Goal: Register for event/course: Sign up to attend an event or enroll in a course

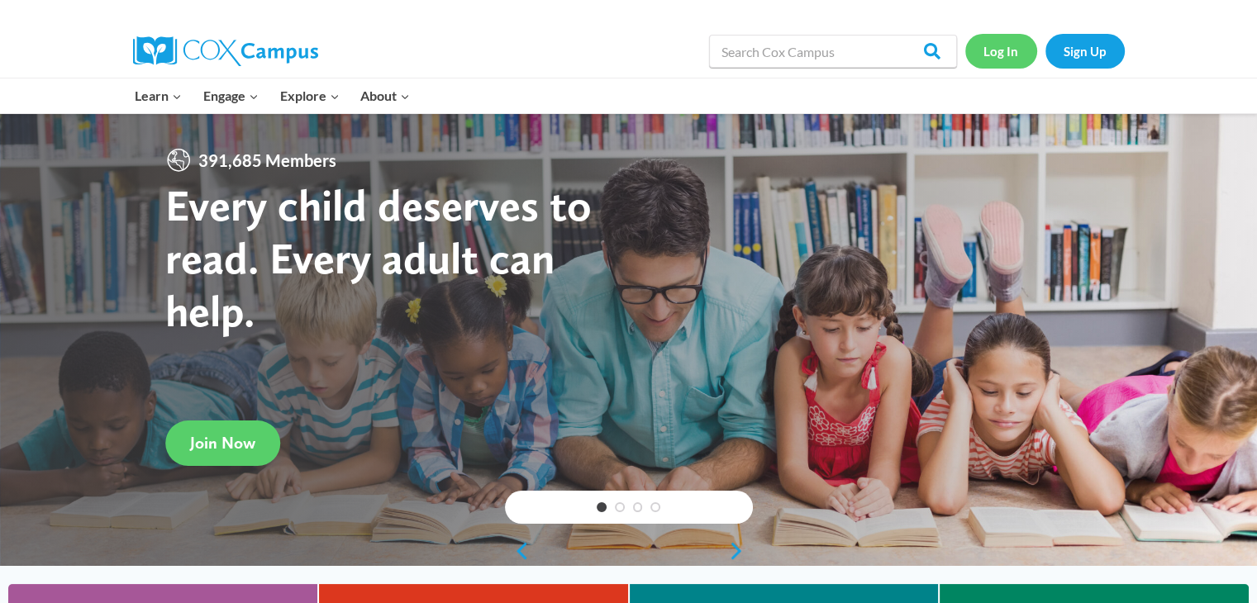
click at [1005, 50] on link "Log In" at bounding box center [1001, 51] width 72 height 34
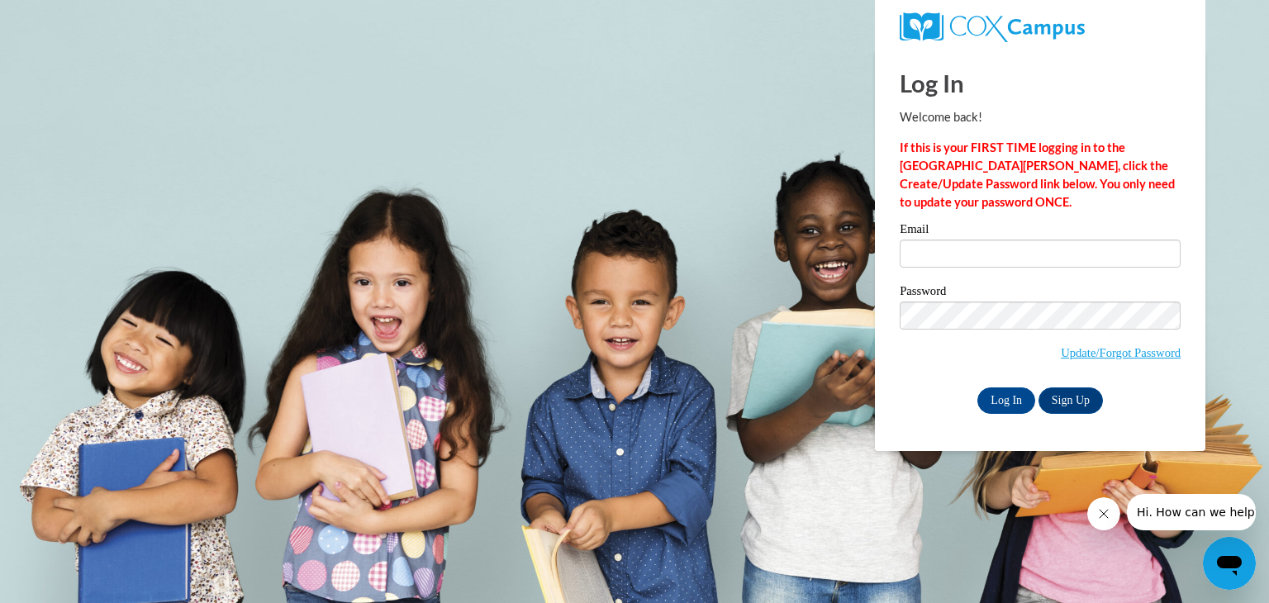
type input "[EMAIL_ADDRESS][DOMAIN_NAME]"
click at [1010, 329] on span "Update/Forgot Password" at bounding box center [1040, 336] width 281 height 69
click at [977, 387] on input "Log In" at bounding box center [1006, 400] width 58 height 26
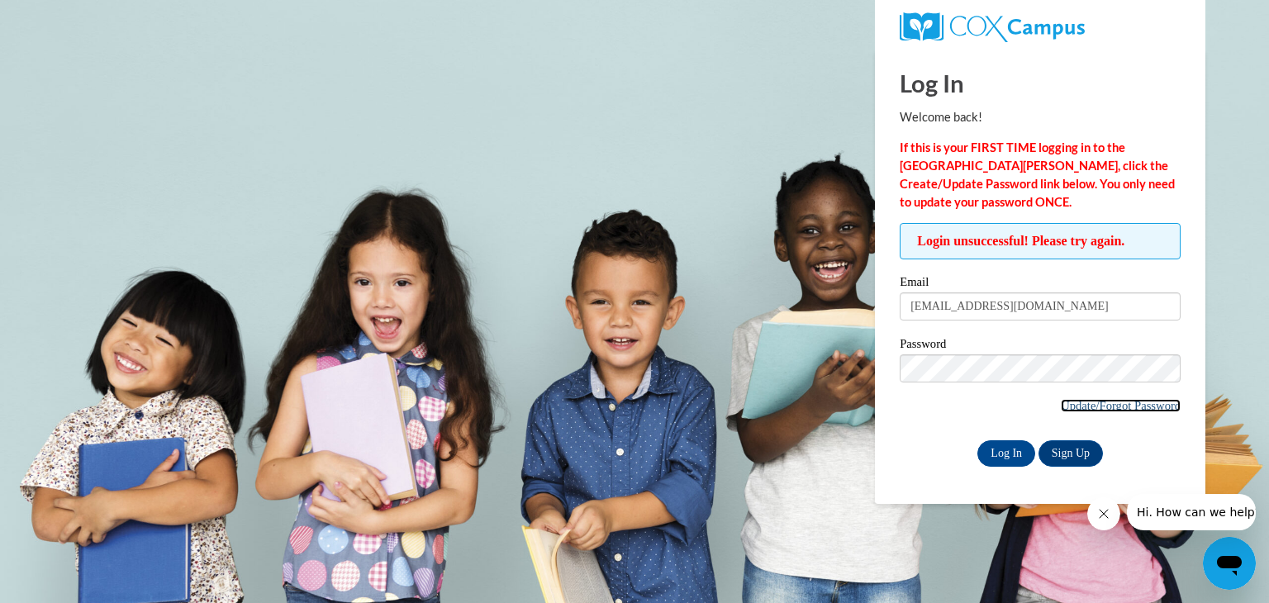
click at [1110, 399] on link "Update/Forgot Password" at bounding box center [1121, 405] width 120 height 13
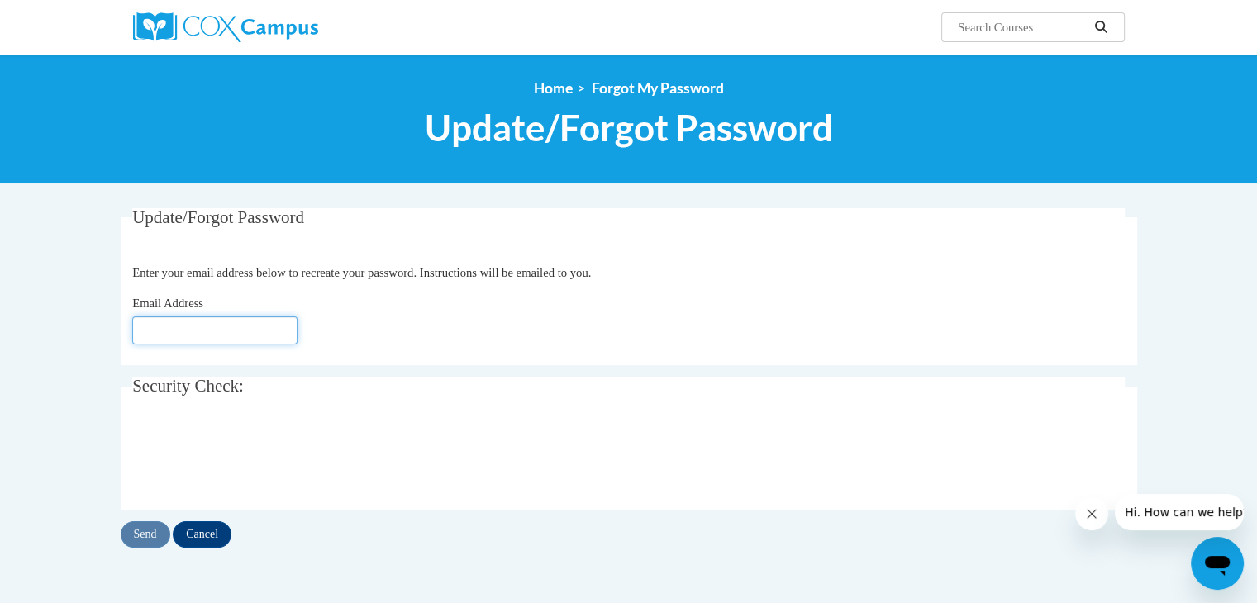
click at [244, 340] on input "Email Address" at bounding box center [214, 330] width 165 height 28
type input "[EMAIL_ADDRESS][DOMAIN_NAME]"
click at [138, 537] on input "Send" at bounding box center [146, 534] width 50 height 26
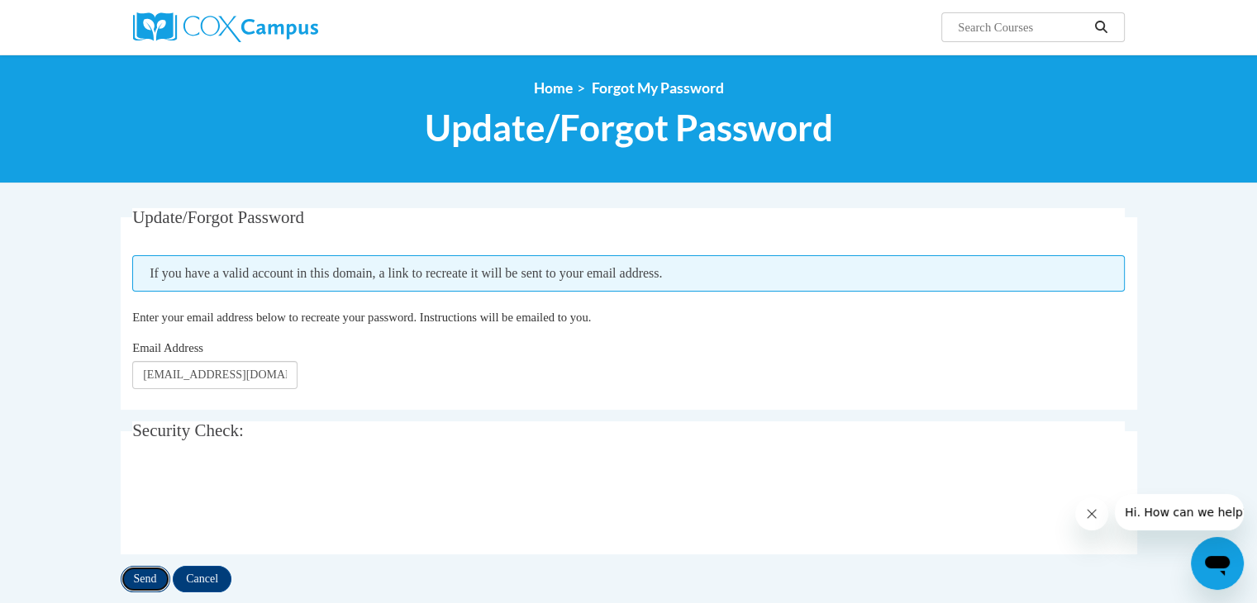
click at [134, 579] on input "Send" at bounding box center [146, 579] width 50 height 26
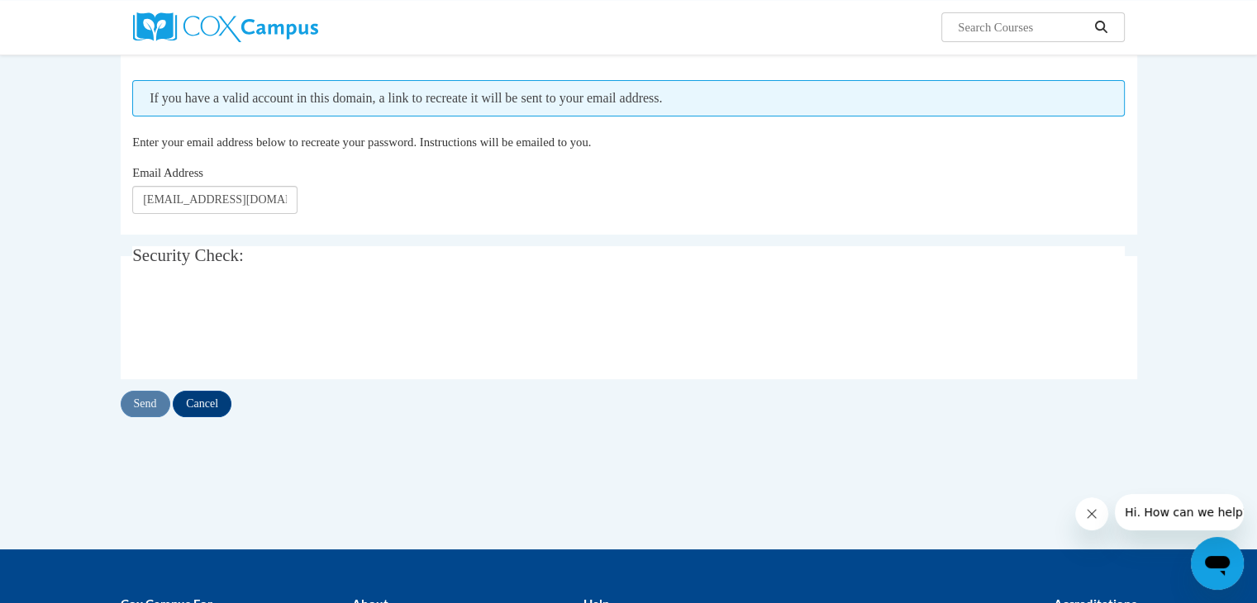
scroll to position [202, 0]
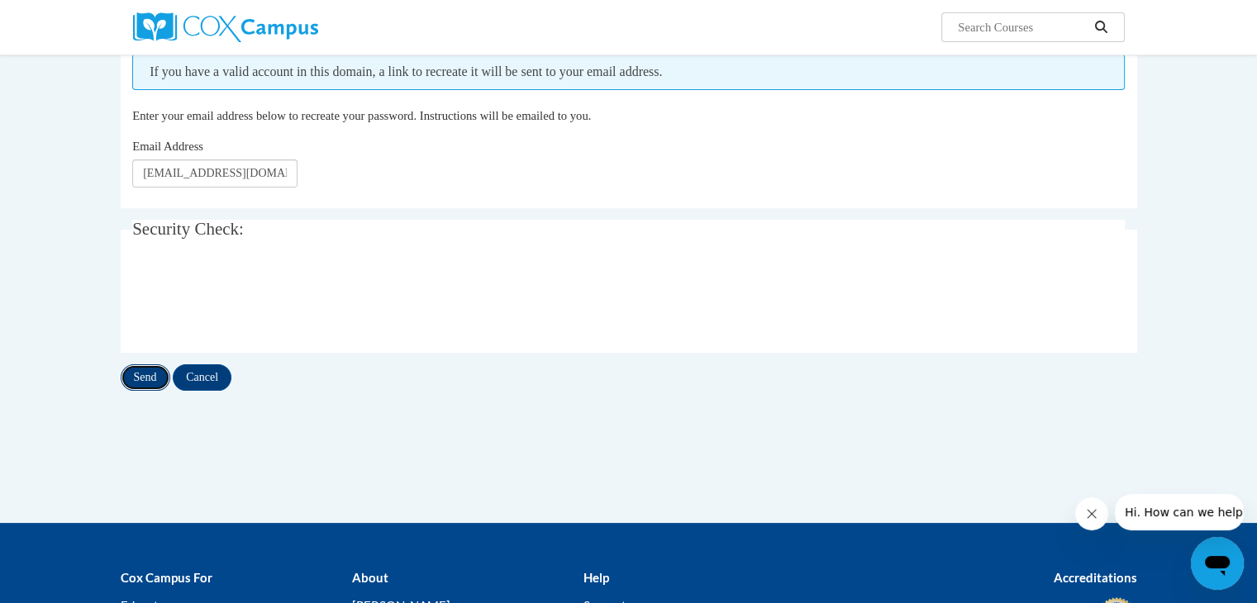
click at [140, 381] on input "Send" at bounding box center [146, 377] width 50 height 26
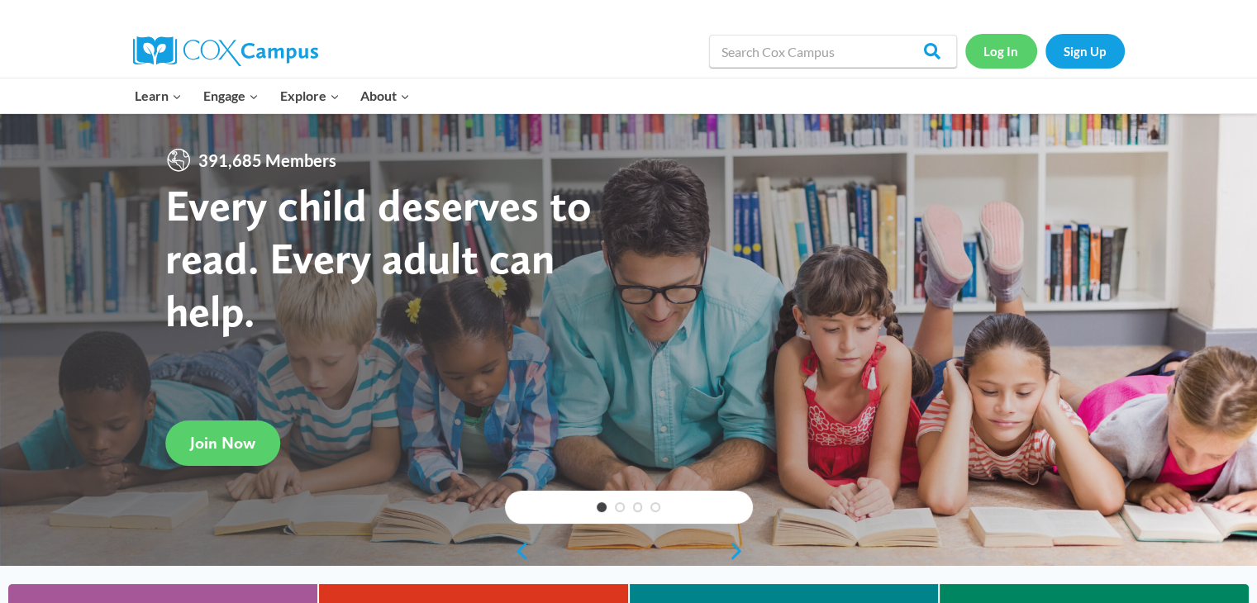
click at [1024, 55] on link "Log In" at bounding box center [1001, 51] width 72 height 34
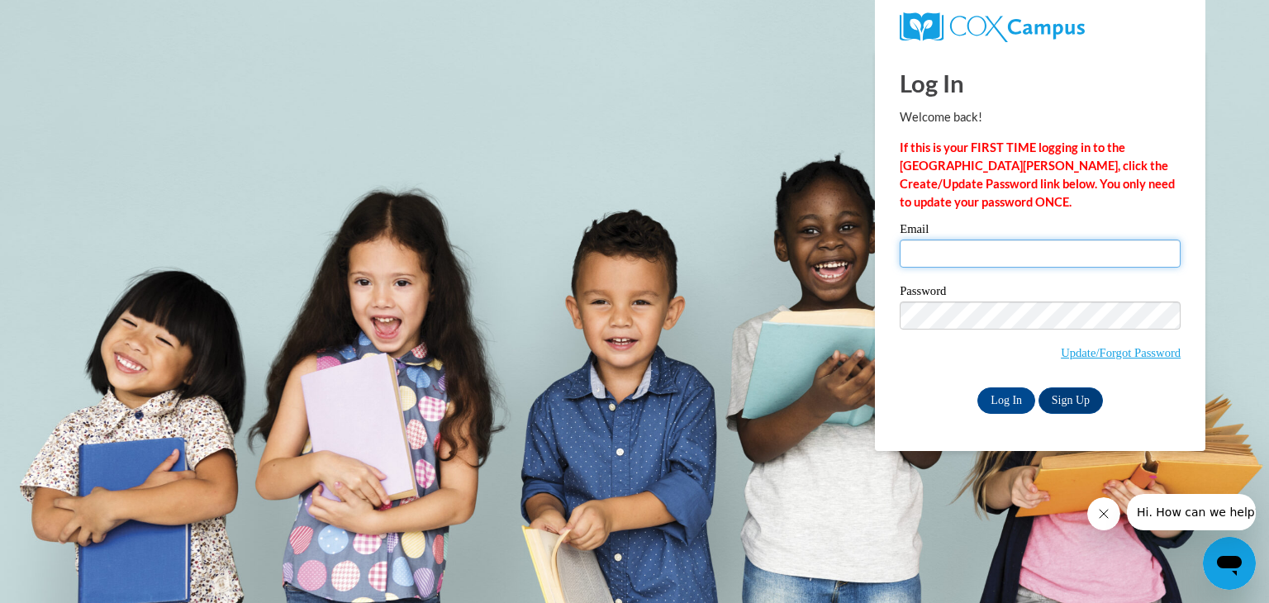
click at [1012, 249] on input "Email" at bounding box center [1040, 254] width 281 height 28
type input "jordanmbing@gmail.com"
click at [1013, 397] on input "Log In" at bounding box center [1006, 400] width 58 height 26
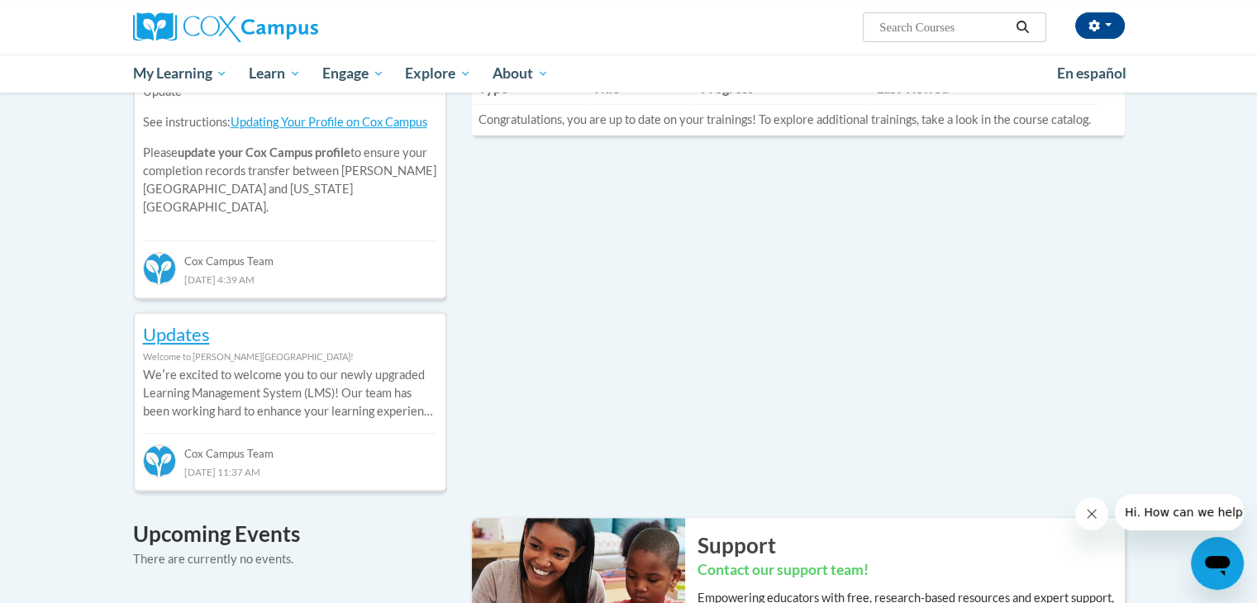
scroll to position [664, 0]
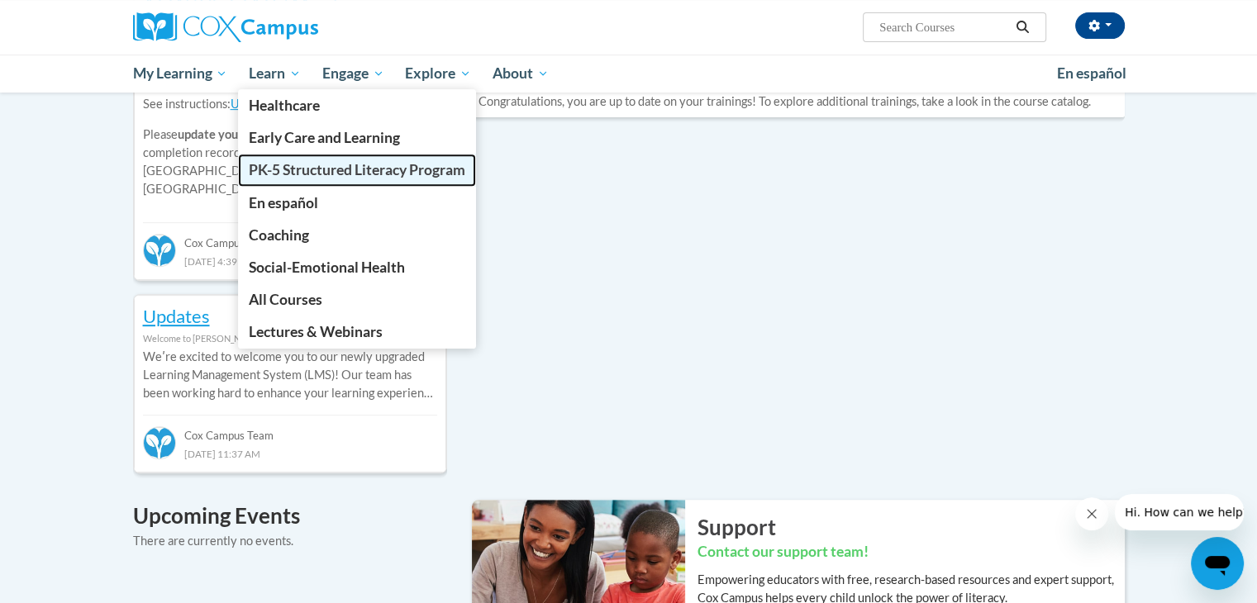
click at [312, 173] on span "PK-5 Structured Literacy Program" at bounding box center [357, 169] width 216 height 17
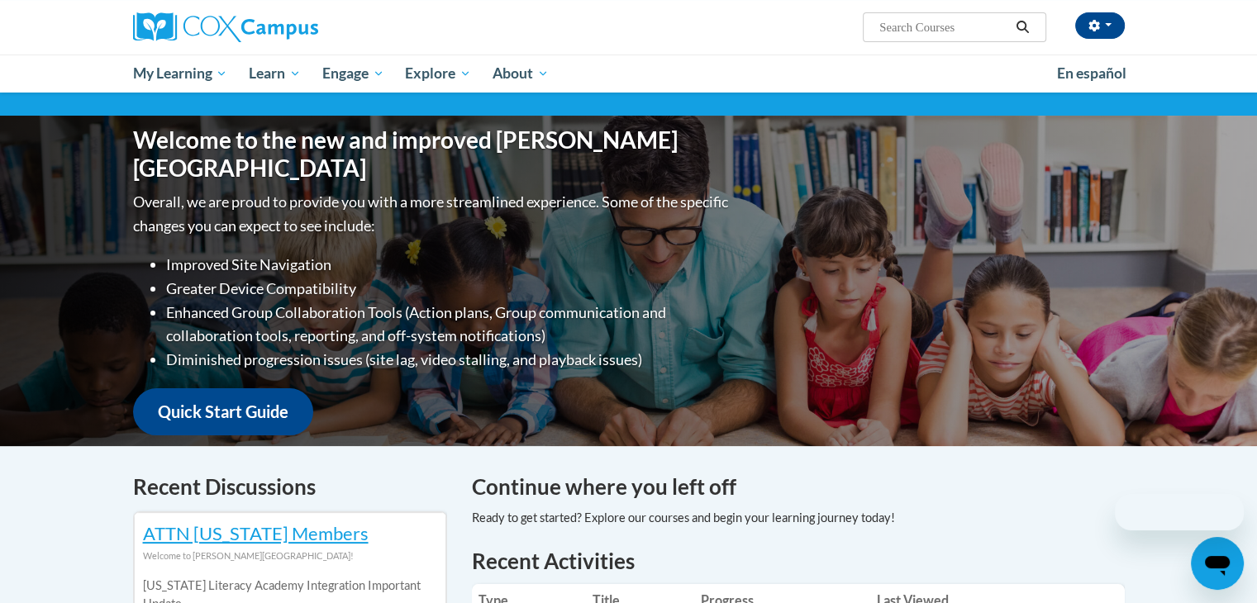
scroll to position [664, 0]
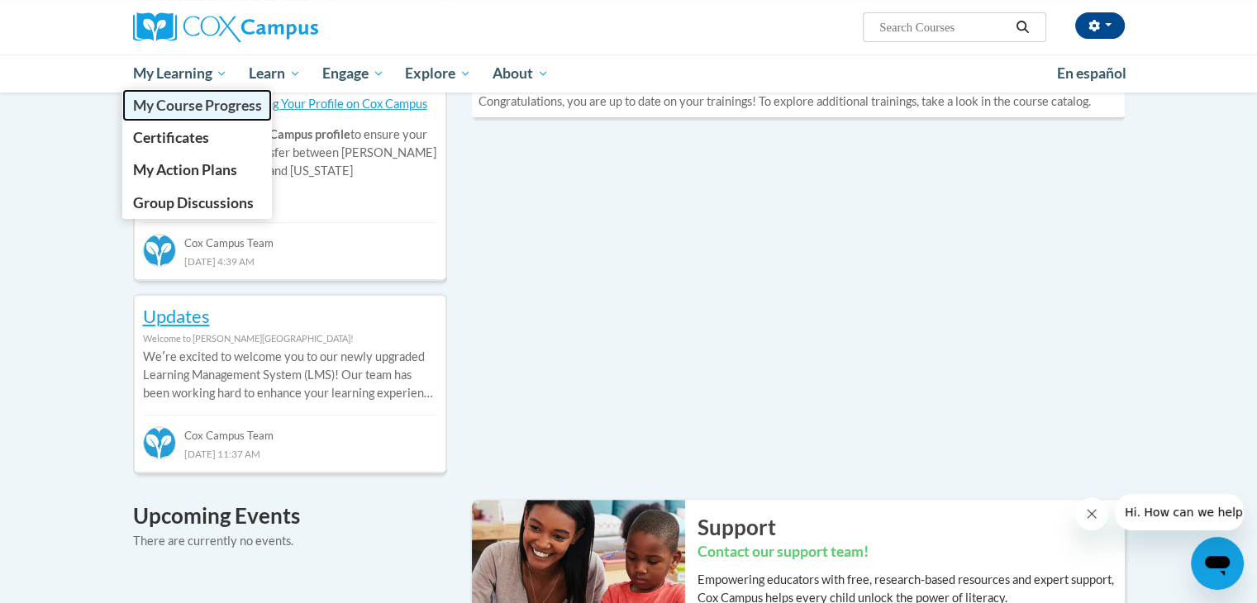
click at [202, 102] on span "My Course Progress" at bounding box center [196, 105] width 129 height 17
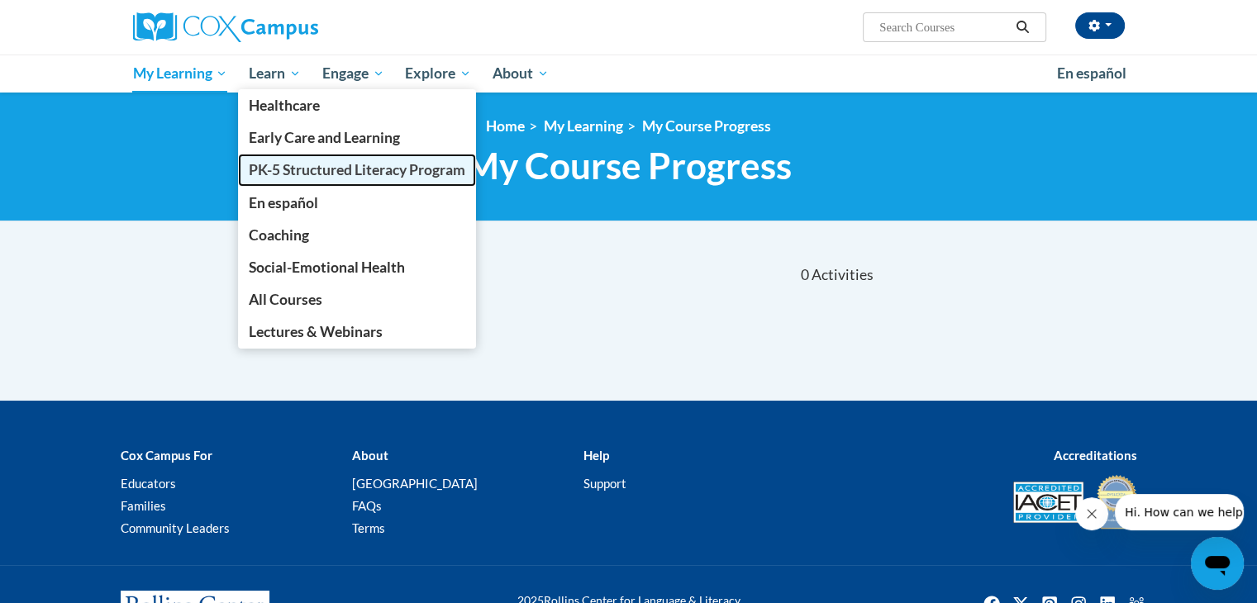
click at [295, 164] on span "PK-5 Structured Literacy Program" at bounding box center [357, 169] width 216 height 17
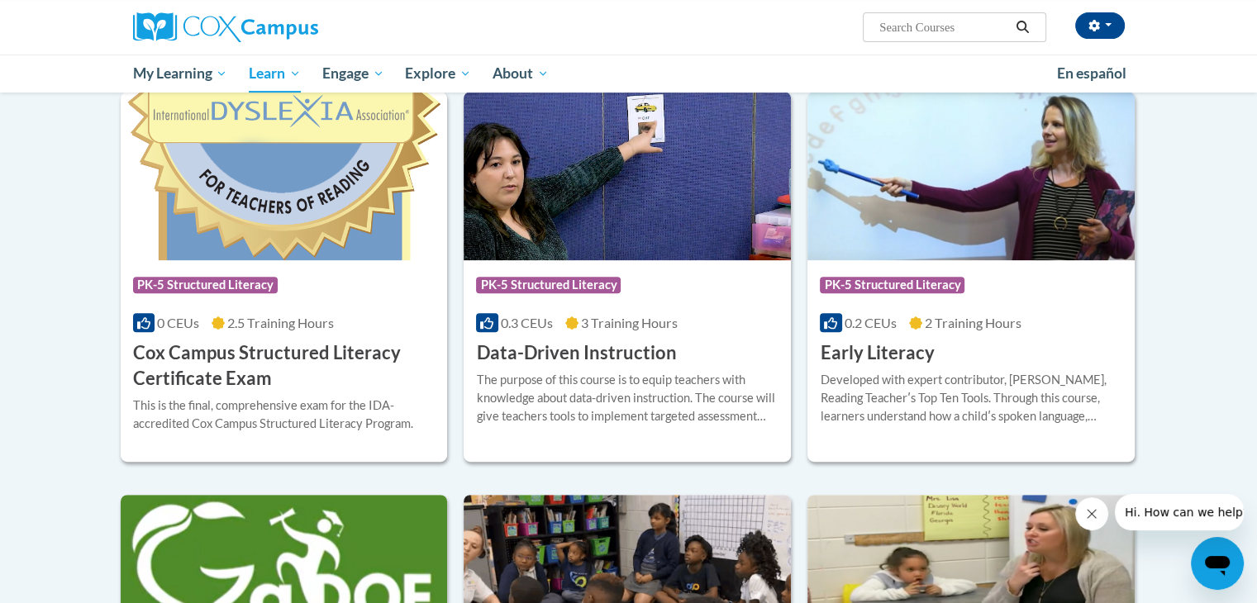
scroll to position [496, 0]
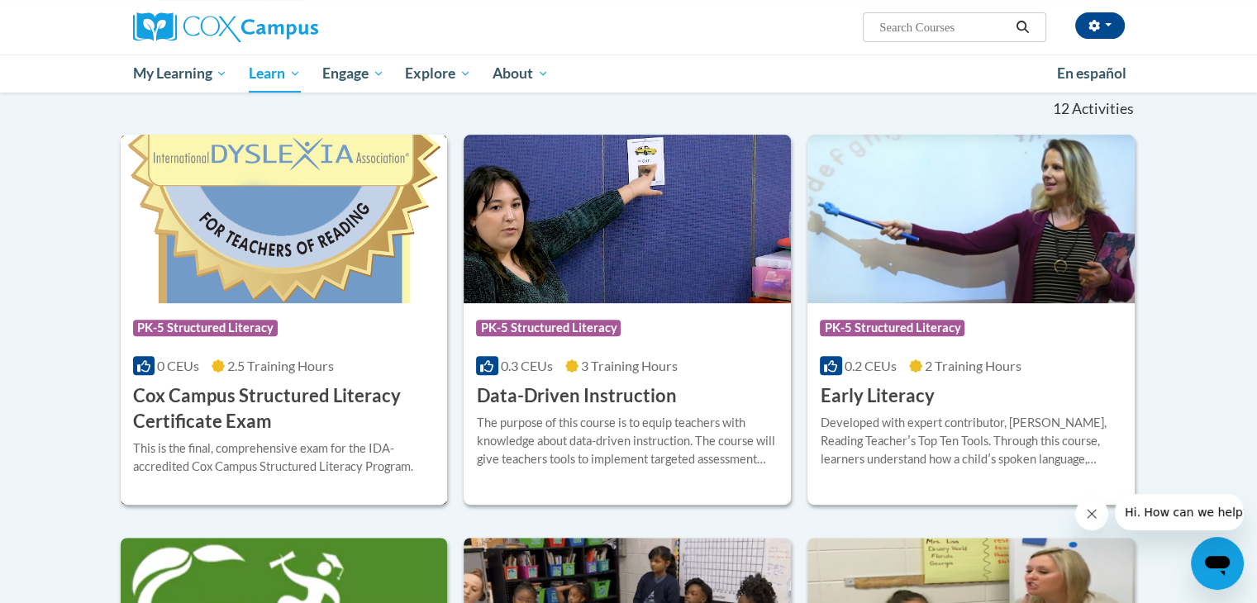
click at [216, 259] on img at bounding box center [284, 219] width 327 height 169
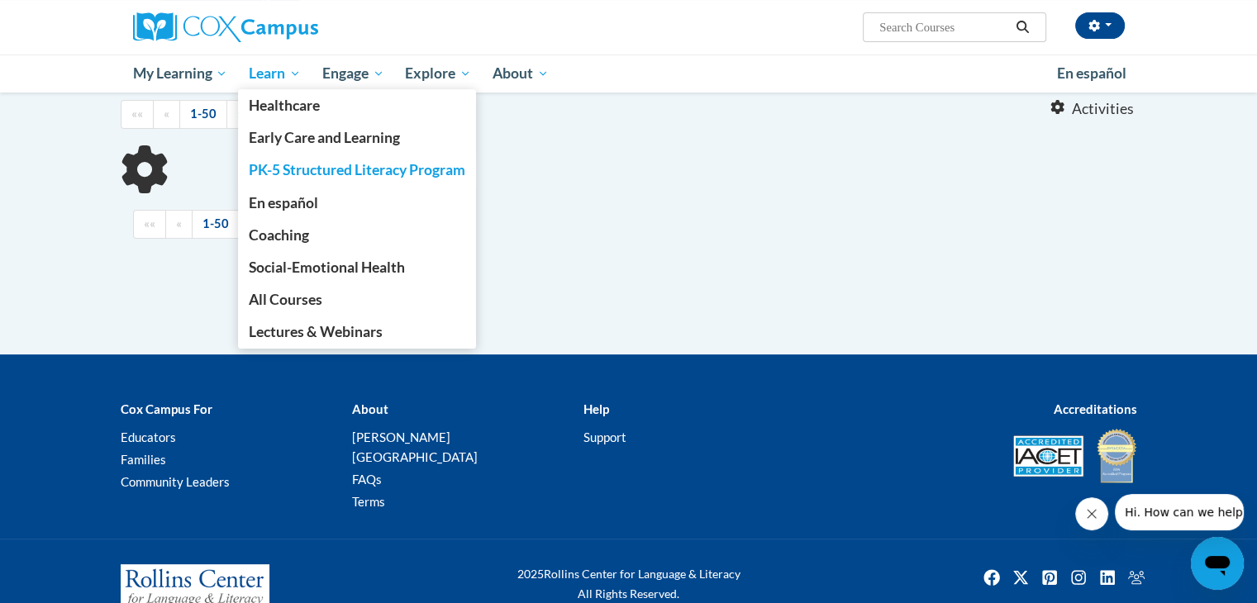
scroll to position [470, 0]
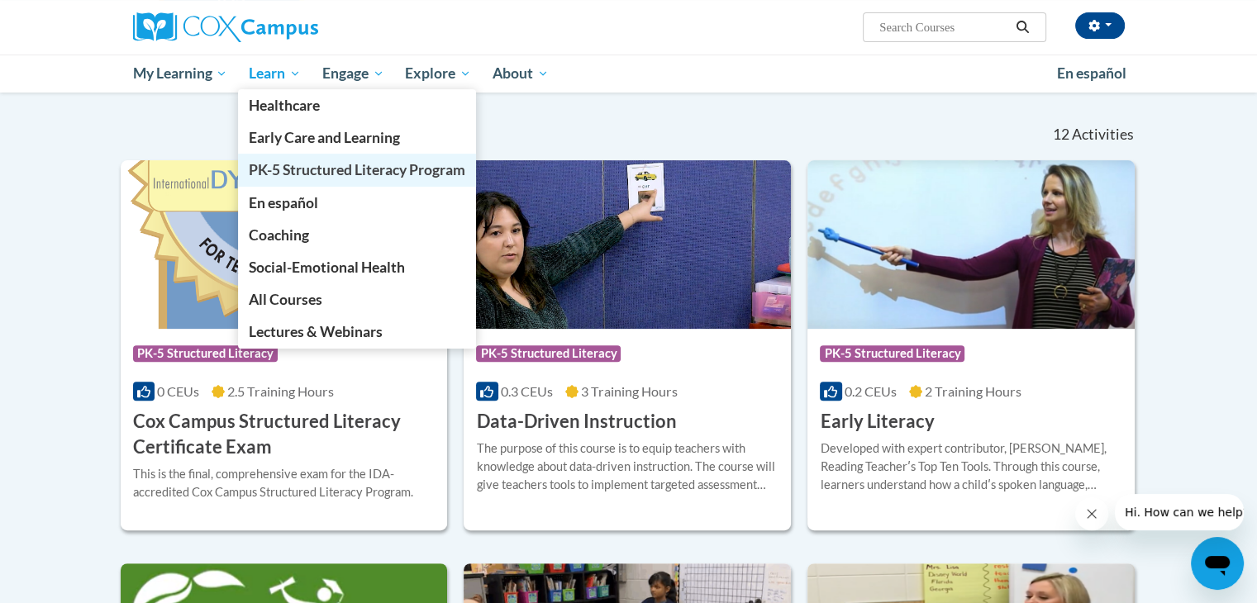
click at [301, 163] on span "PK-5 Structured Literacy Program" at bounding box center [357, 169] width 216 height 17
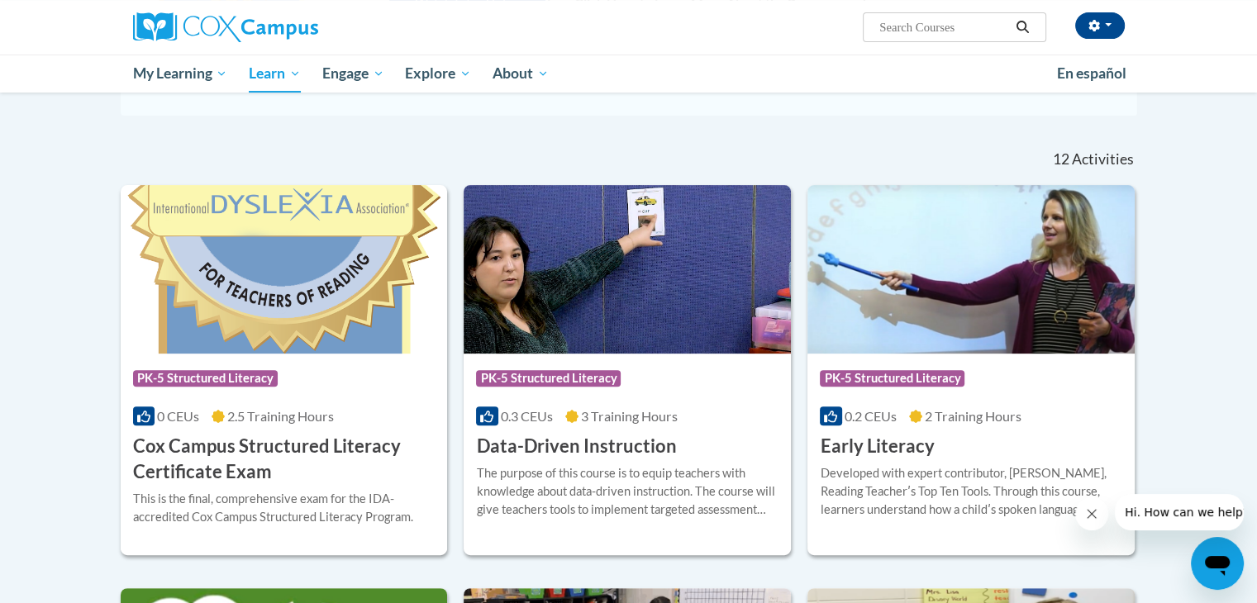
scroll to position [412, 0]
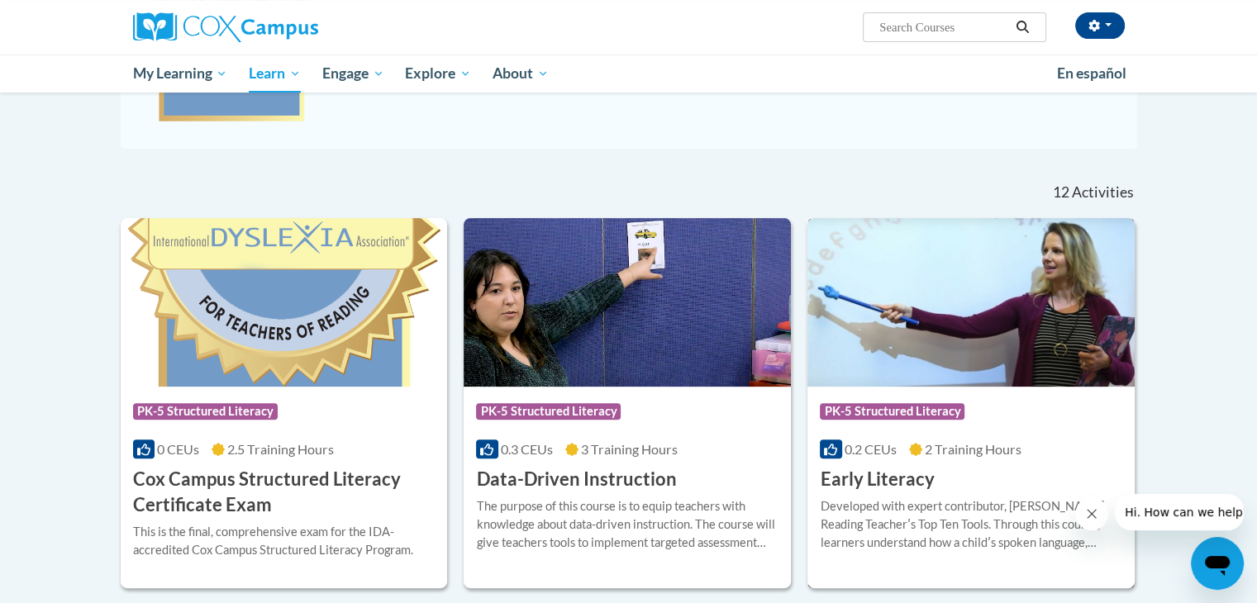
click at [868, 463] on div "Course Category: PK-5 Structured Literacy 0.2 CEUs 2 Training Hours COURSE Earl…" at bounding box center [970, 440] width 327 height 106
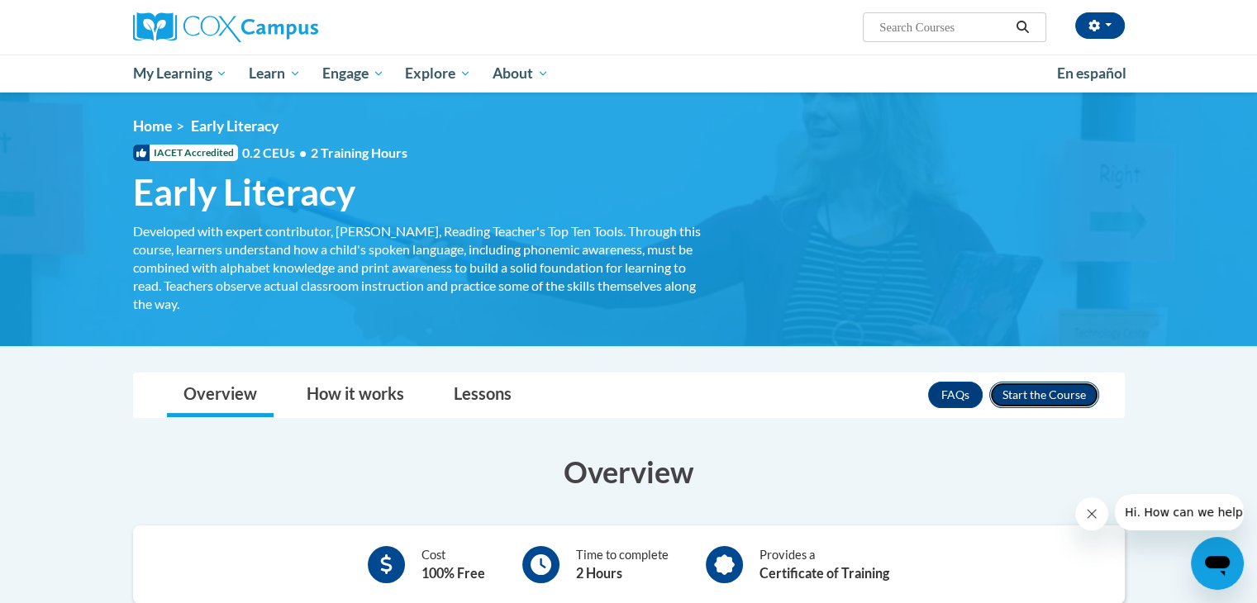
click at [1067, 391] on button "Enroll" at bounding box center [1044, 395] width 110 height 26
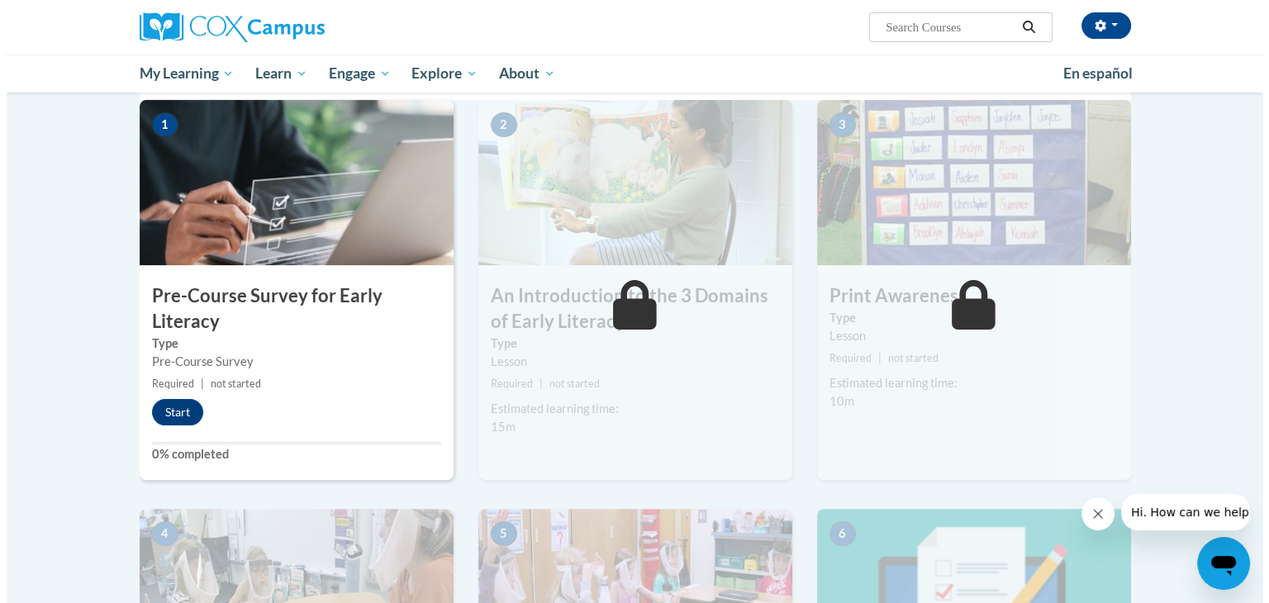
scroll to position [357, 0]
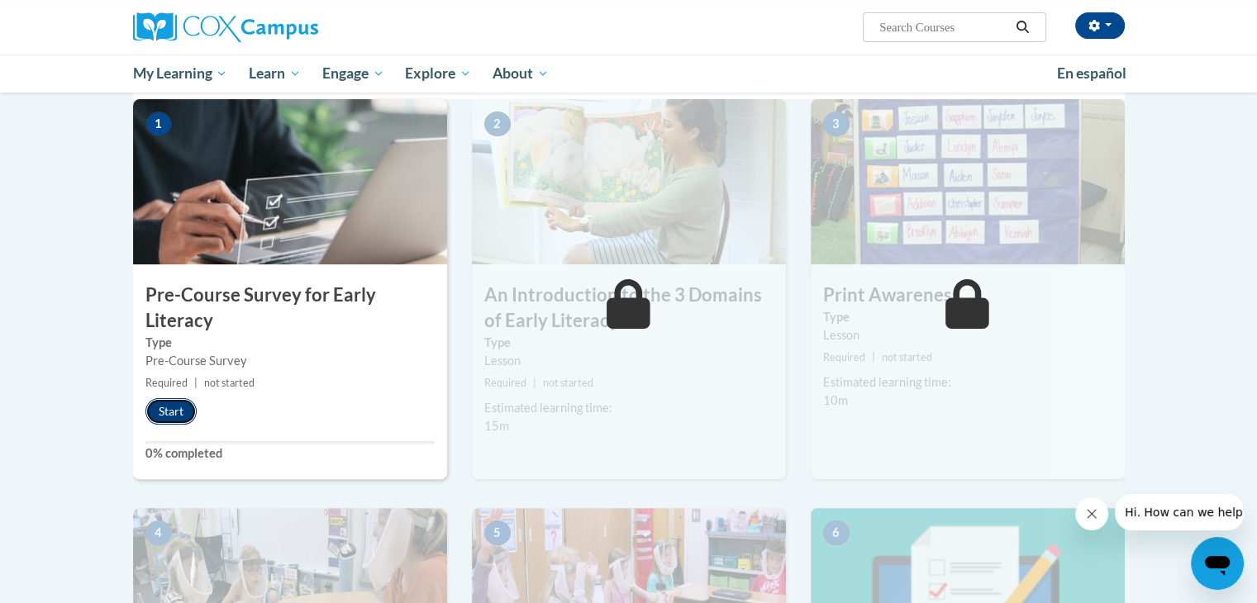
click at [164, 424] on button "Start" at bounding box center [170, 411] width 51 height 26
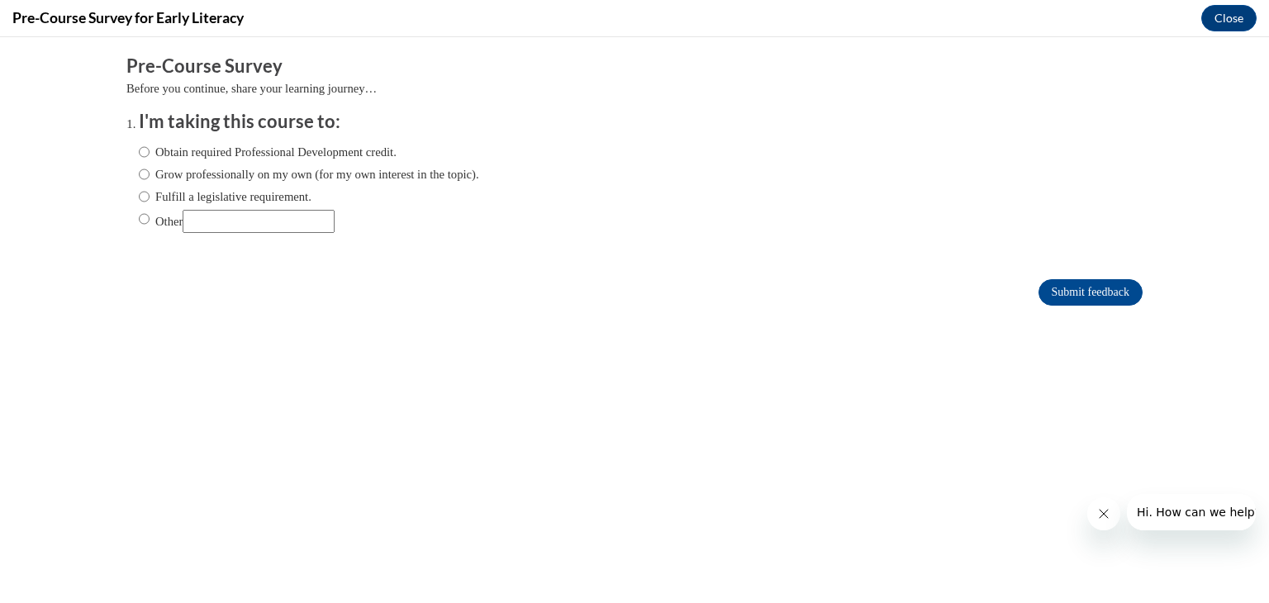
scroll to position [0, 0]
click at [139, 197] on input "Fulfill a legislative requirement." at bounding box center [144, 197] width 11 height 18
radio input "true"
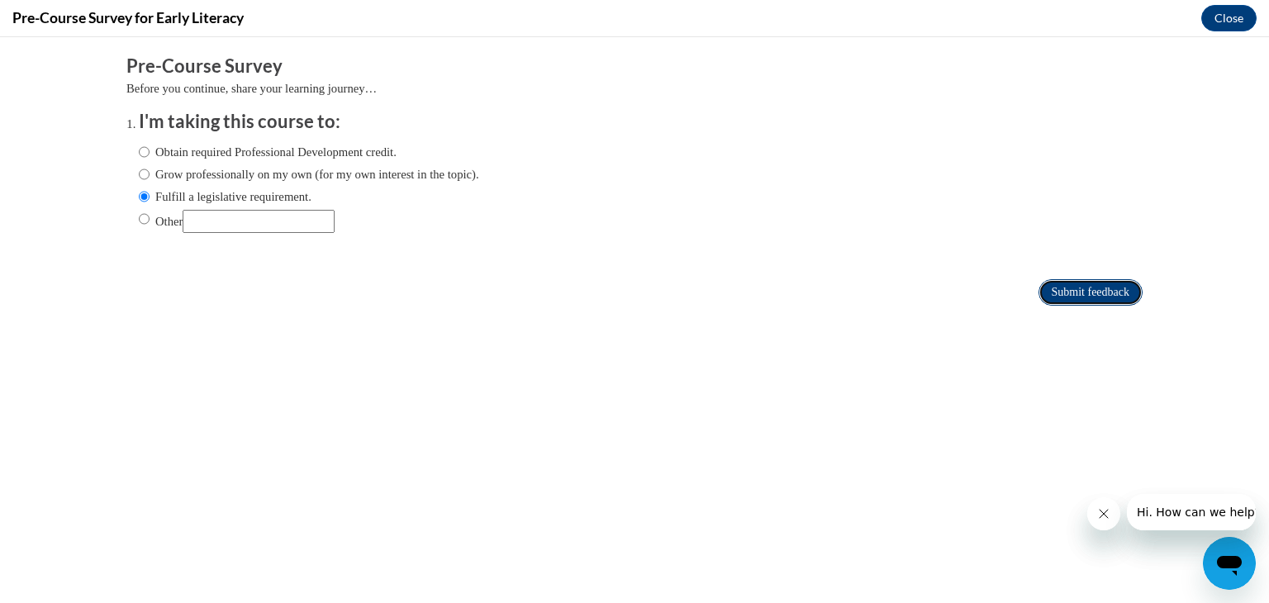
click at [1052, 293] on input "Submit feedback" at bounding box center [1090, 292] width 104 height 26
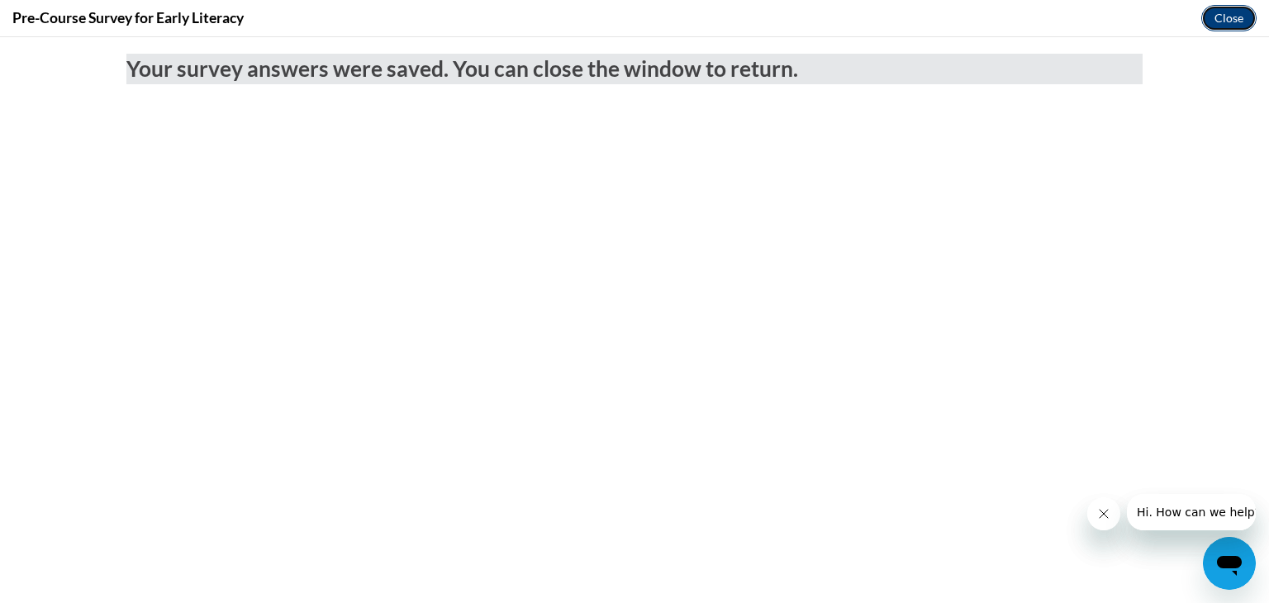
click at [1218, 21] on button "Close" at bounding box center [1228, 18] width 55 height 26
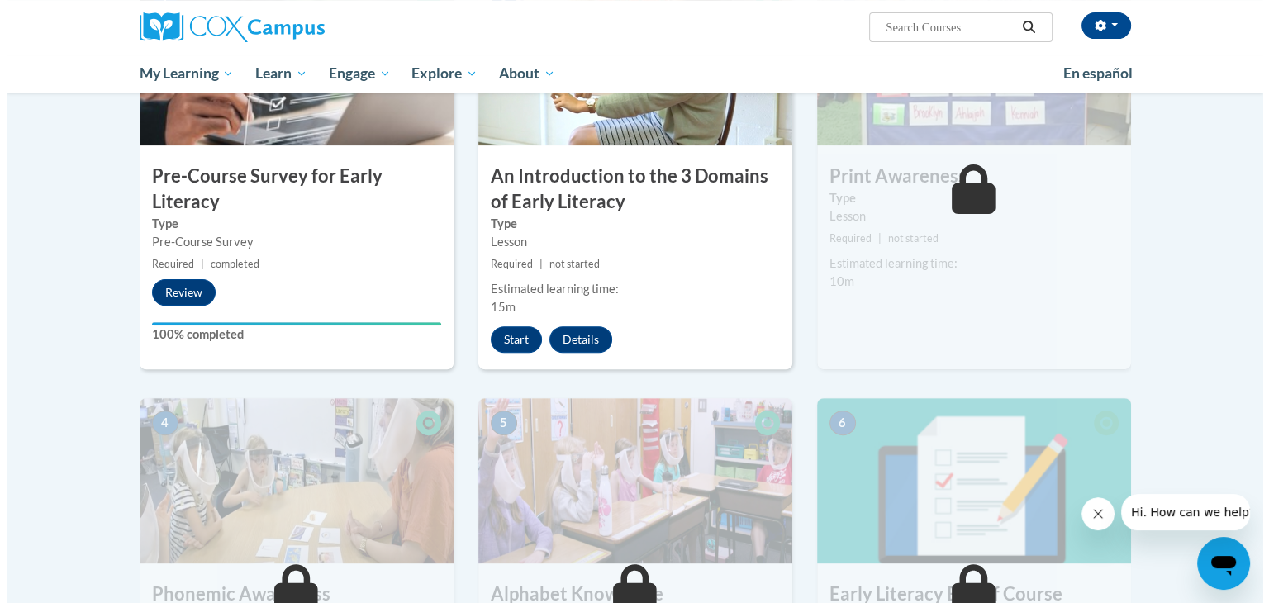
scroll to position [359, 0]
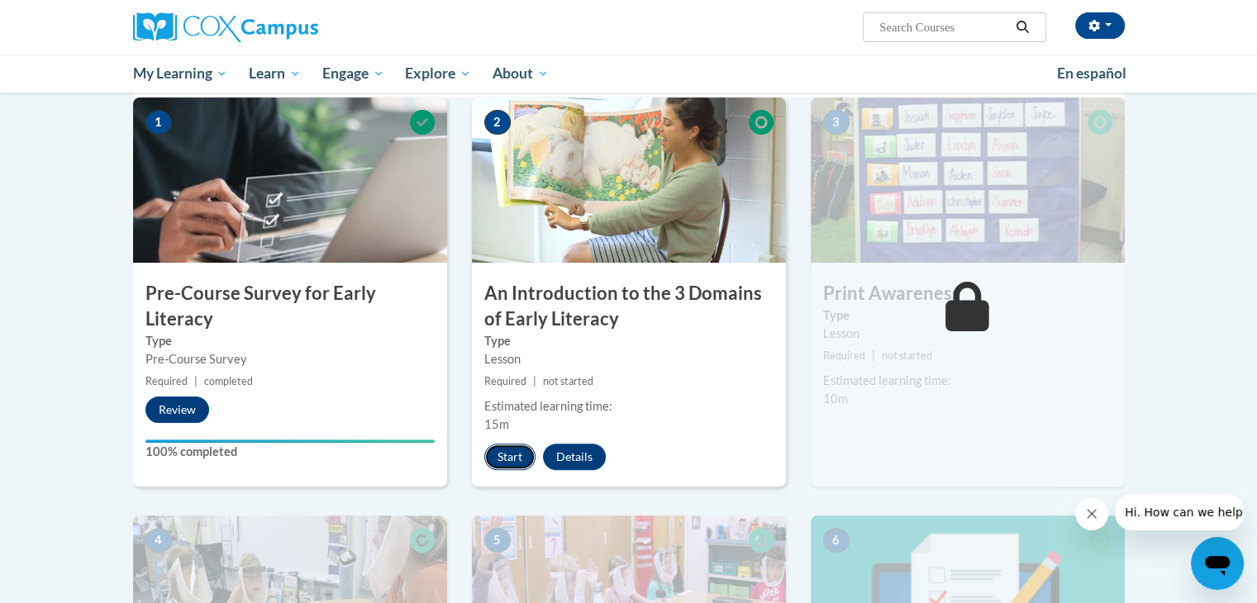
click at [501, 459] on button "Start" at bounding box center [509, 457] width 51 height 26
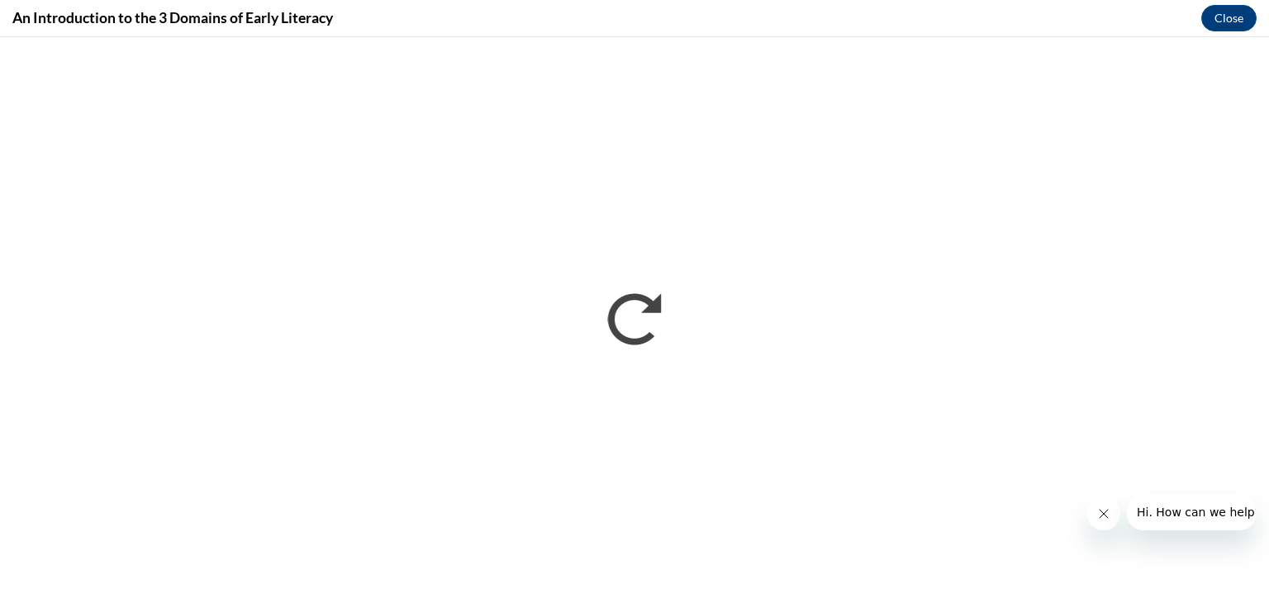
scroll to position [0, 0]
click at [1095, 511] on button "Close message from company" at bounding box center [1102, 513] width 33 height 33
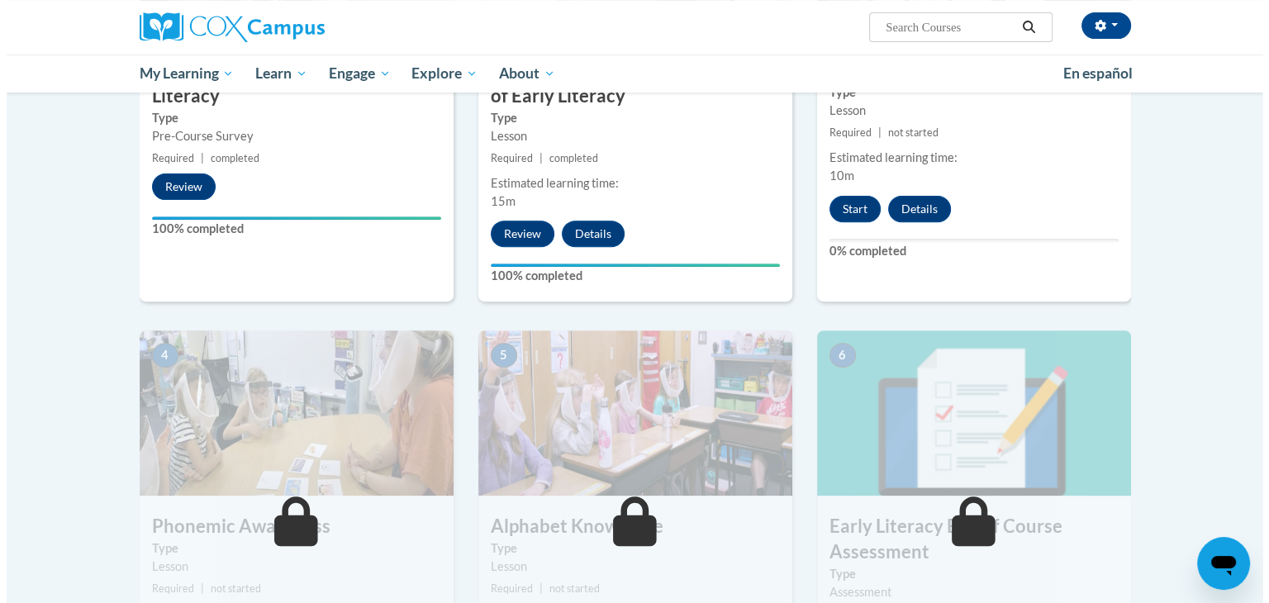
scroll to position [506, 0]
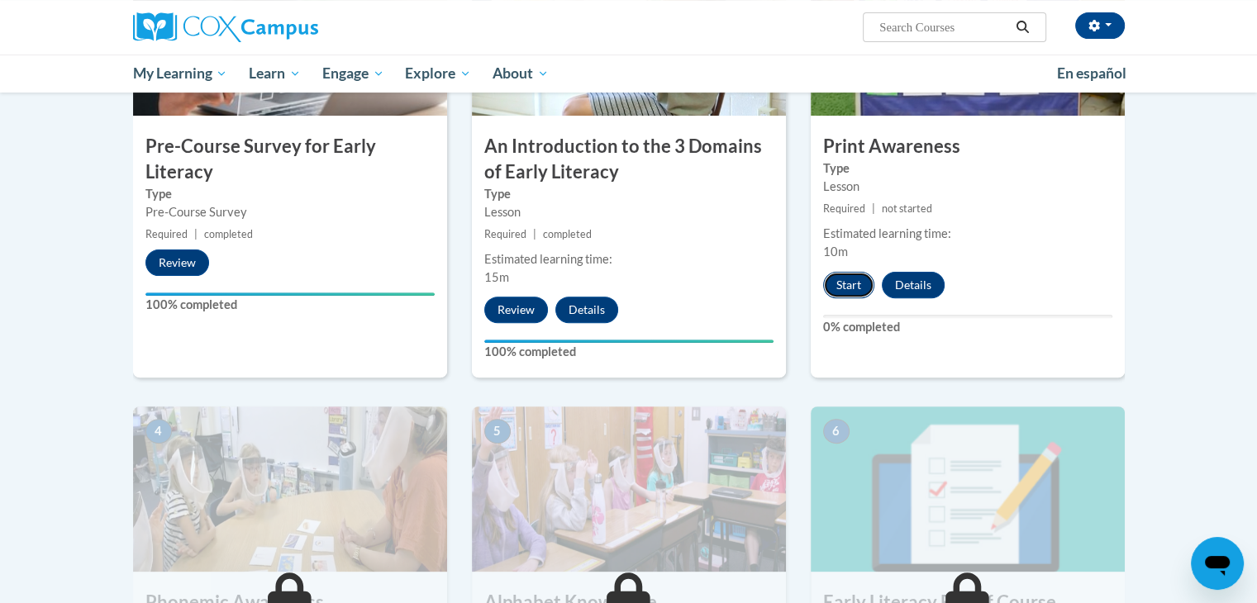
click at [855, 284] on button "Start" at bounding box center [848, 285] width 51 height 26
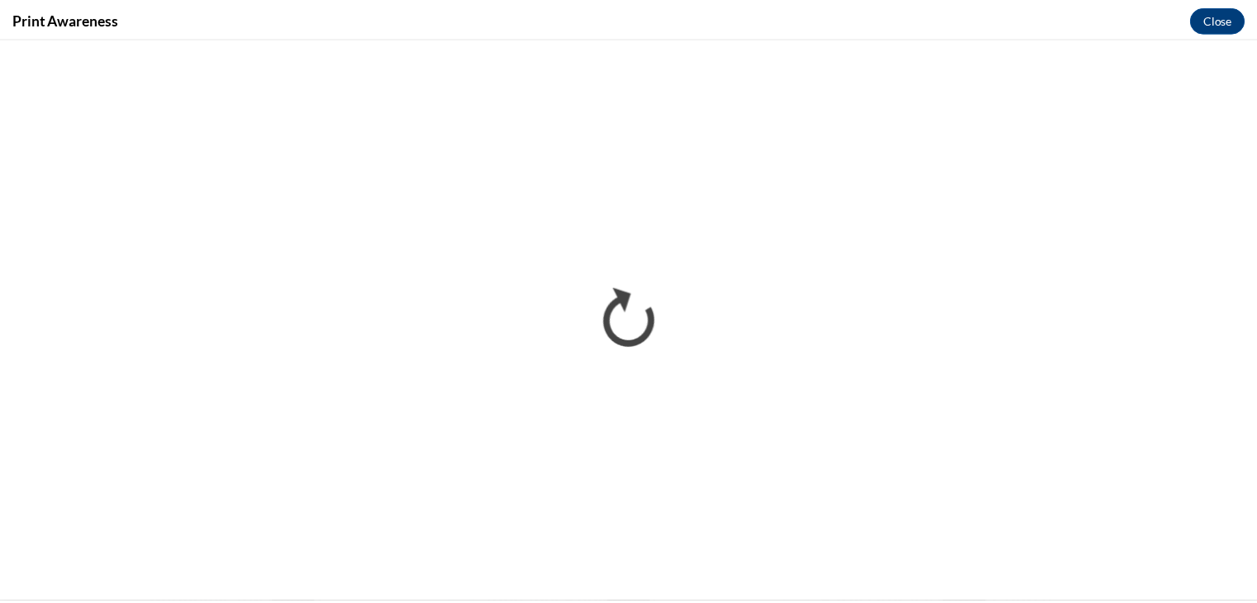
scroll to position [0, 0]
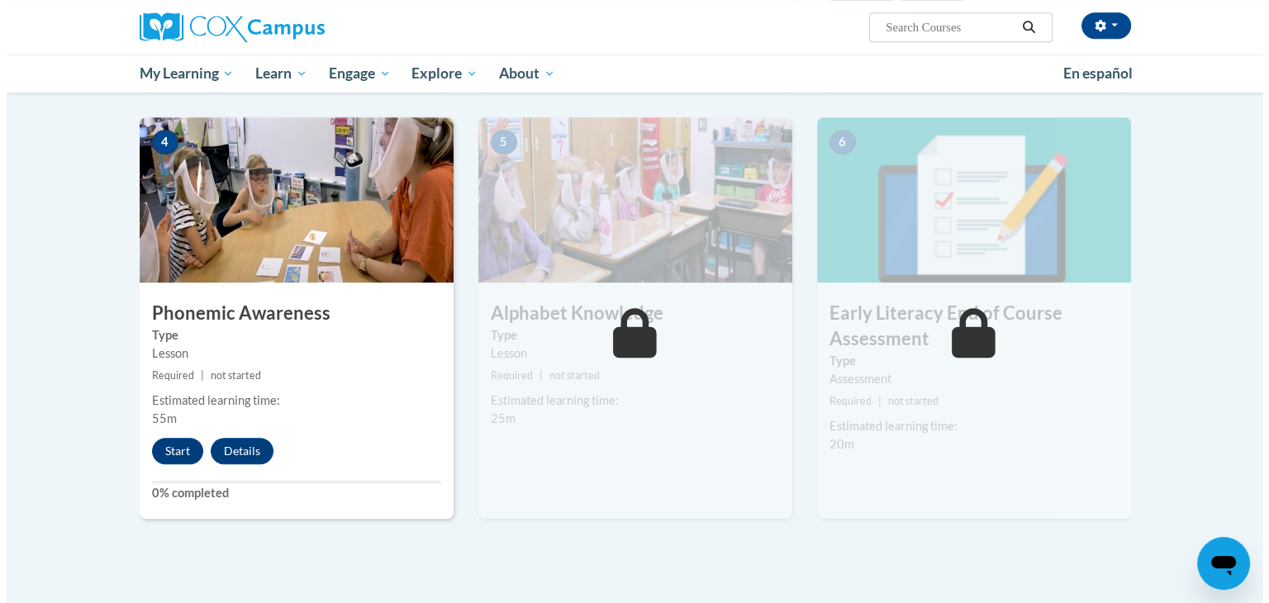
scroll to position [793, 0]
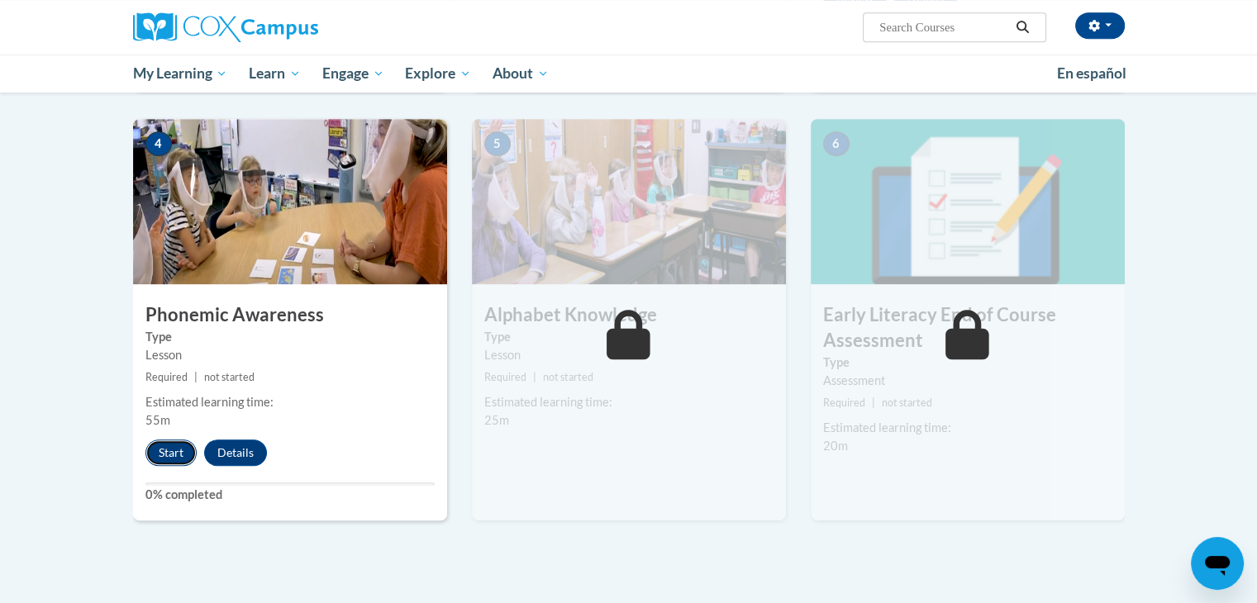
click at [172, 444] on button "Start" at bounding box center [170, 453] width 51 height 26
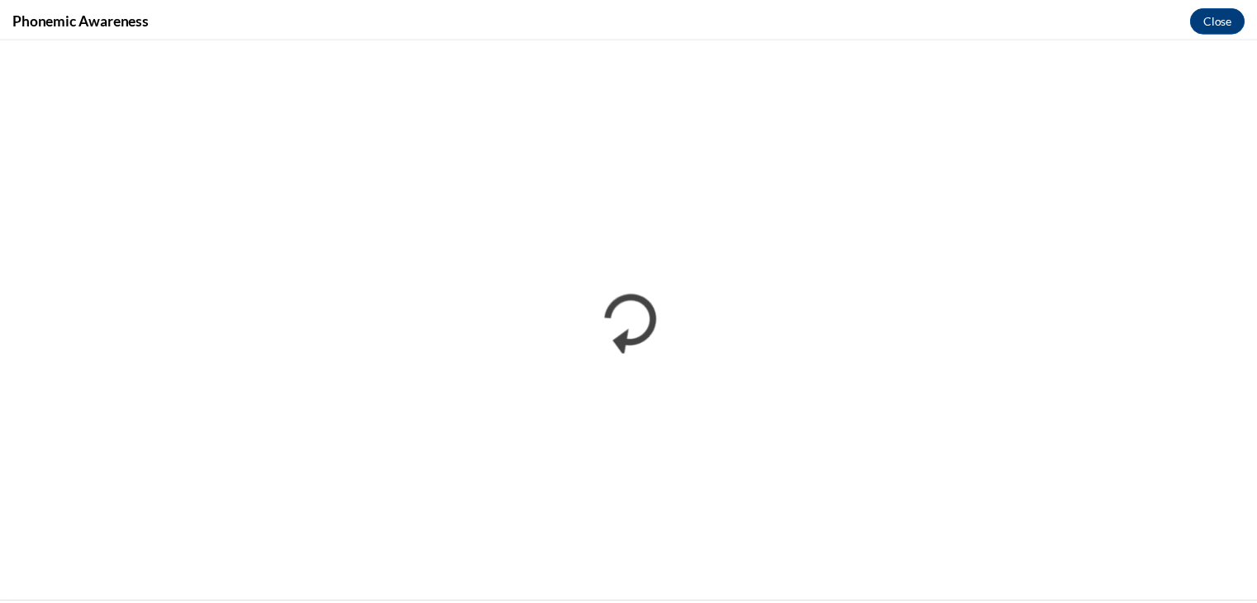
scroll to position [0, 0]
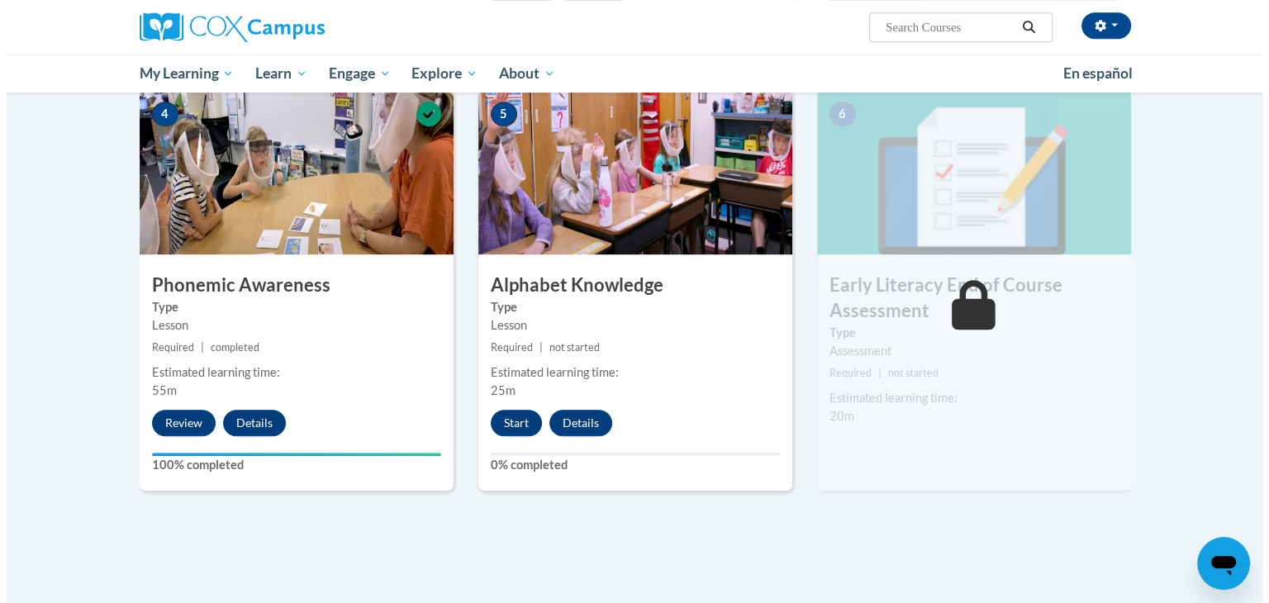
scroll to position [825, 0]
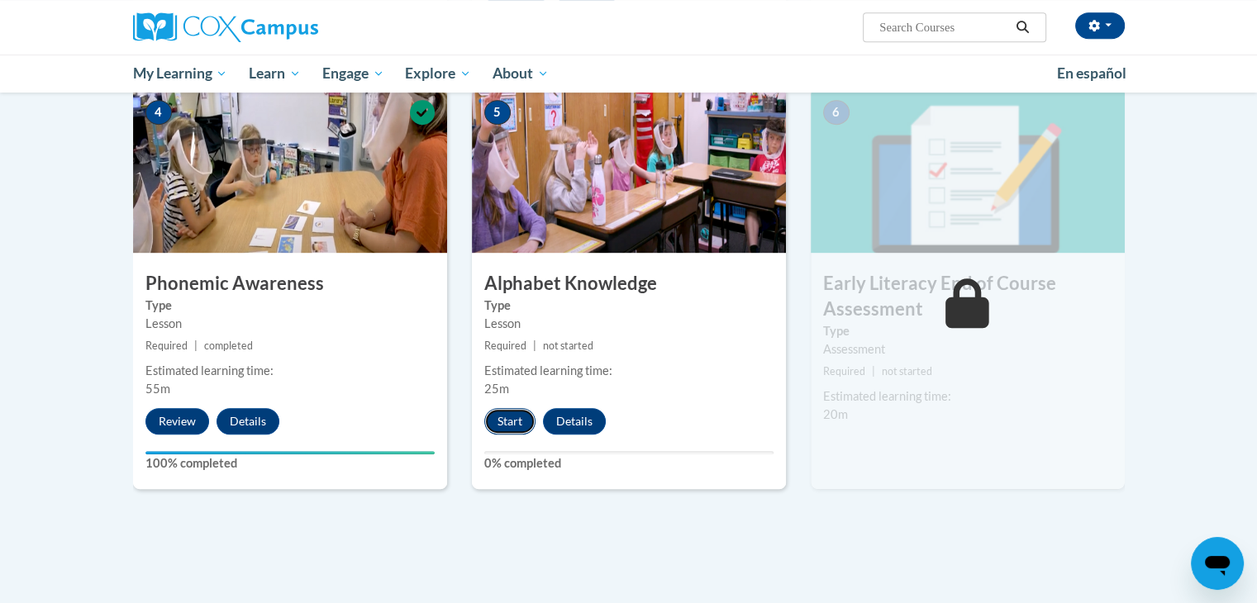
click at [499, 426] on button "Start" at bounding box center [509, 421] width 51 height 26
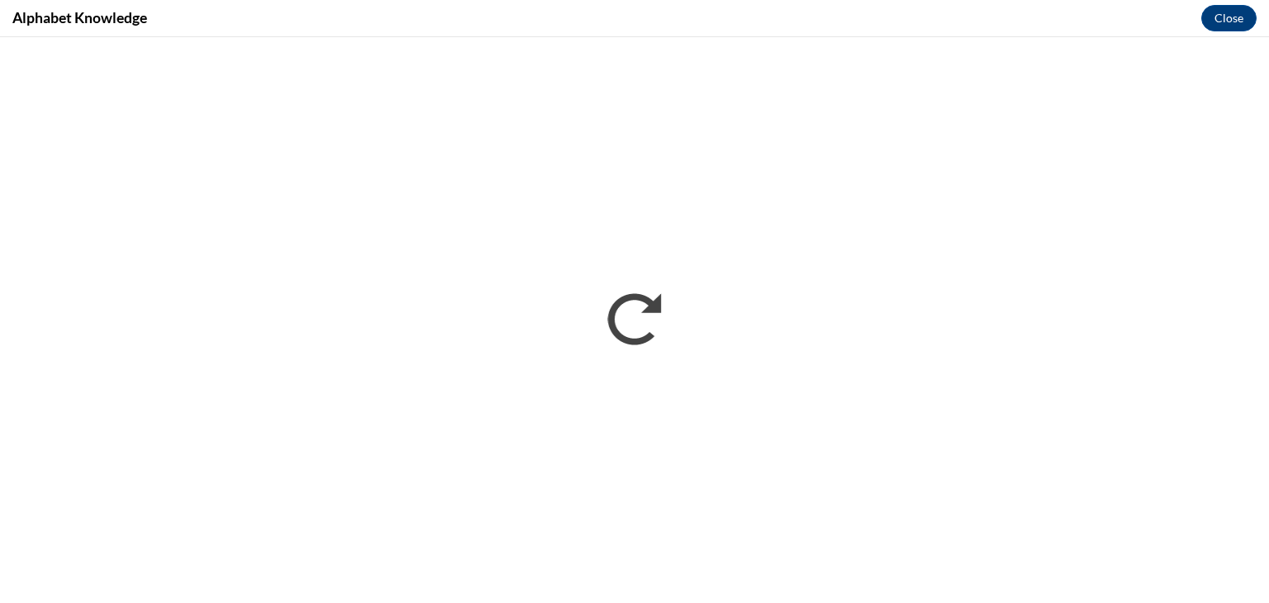
scroll to position [0, 0]
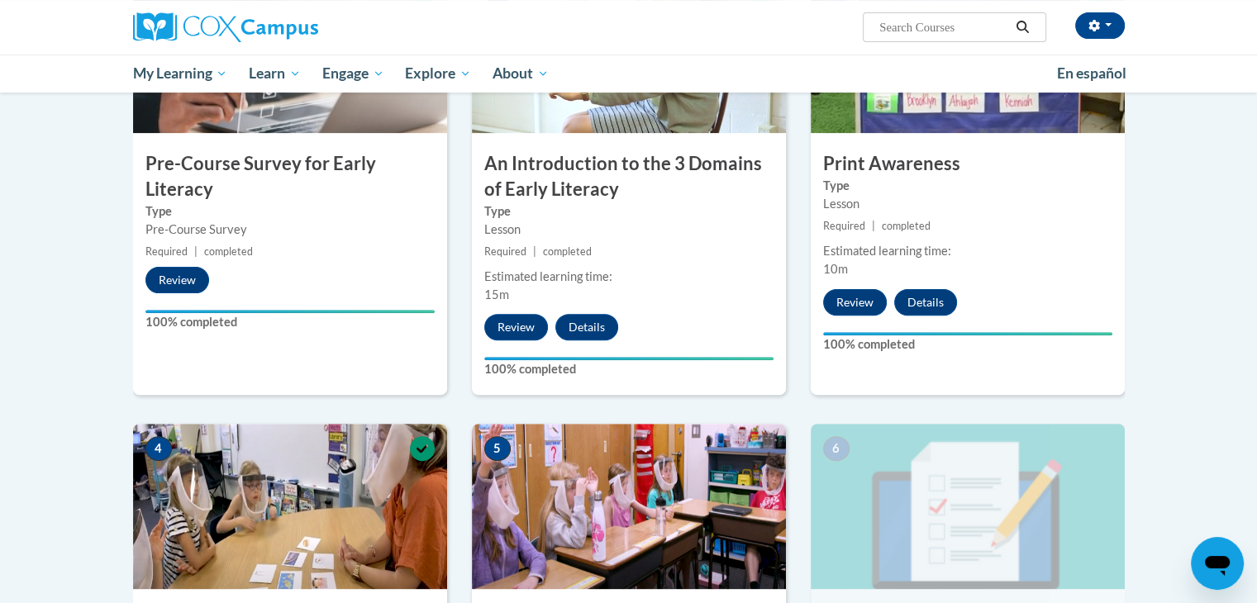
scroll to position [359, 0]
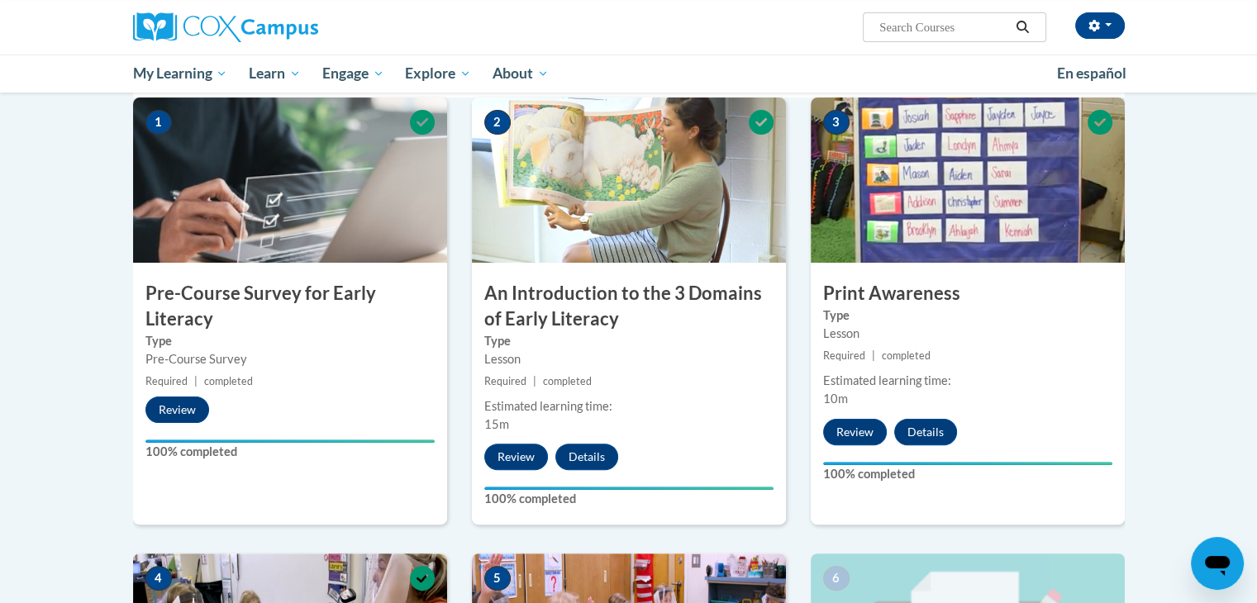
click at [596, 31] on div "[PERSON_NAME] ([GEOGRAPHIC_DATA]/New_York UTC-04:00) My Profile Inbox My Transc…" at bounding box center [797, 21] width 677 height 42
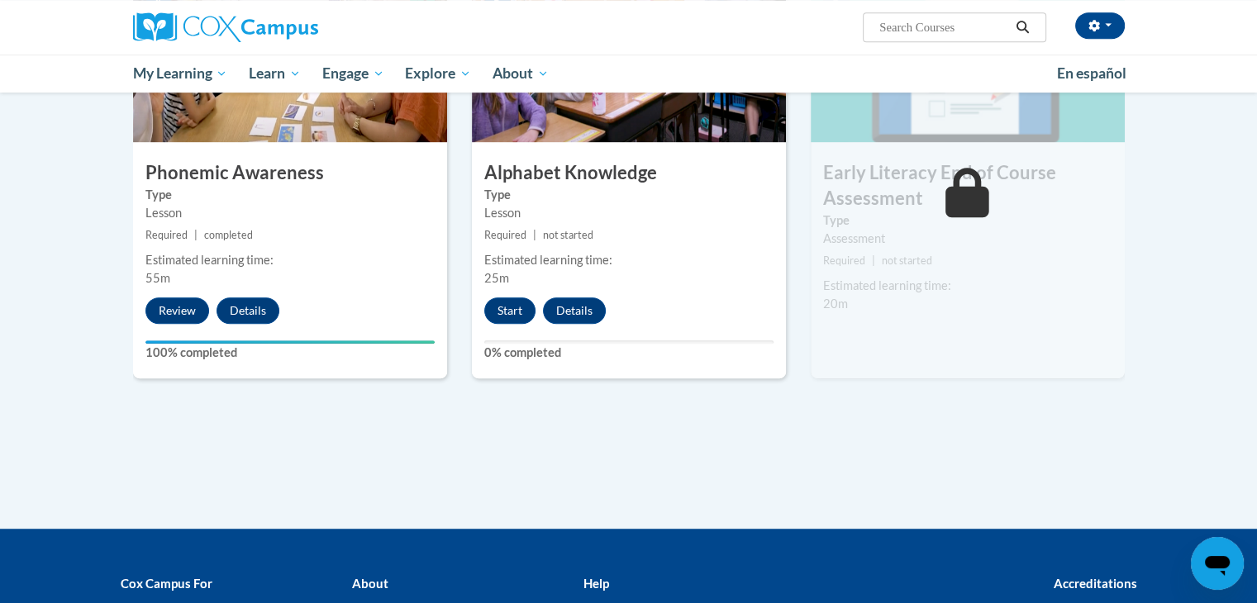
scroll to position [932, 0]
